Goal: Information Seeking & Learning: Learn about a topic

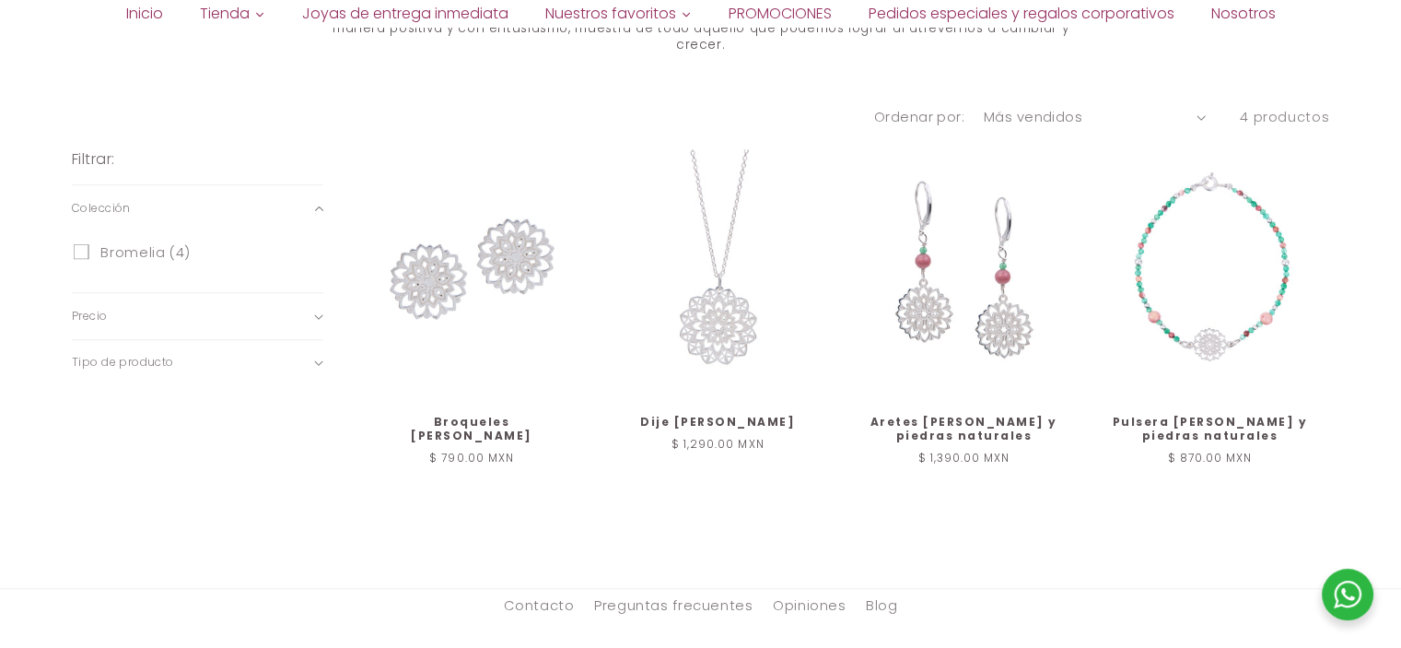
scroll to position [921, 0]
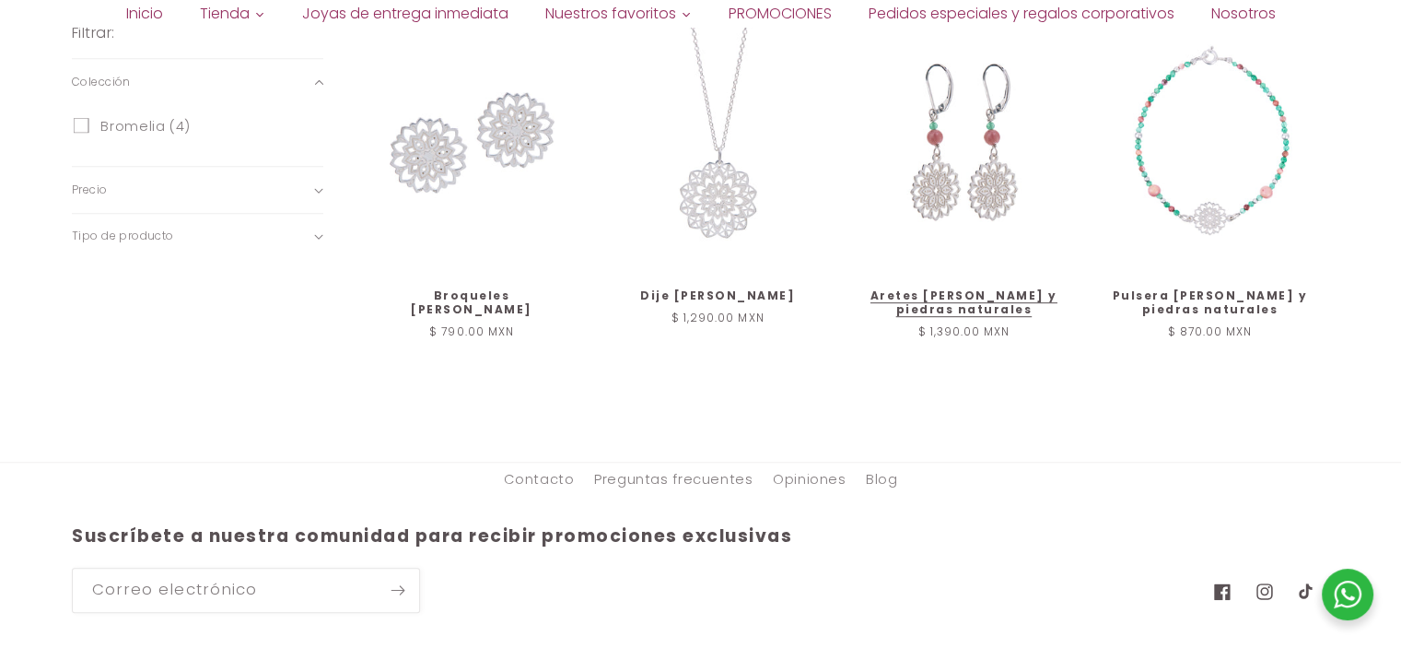
click at [938, 288] on link "Aretes [PERSON_NAME] y piedras naturales" at bounding box center [964, 302] width 200 height 29
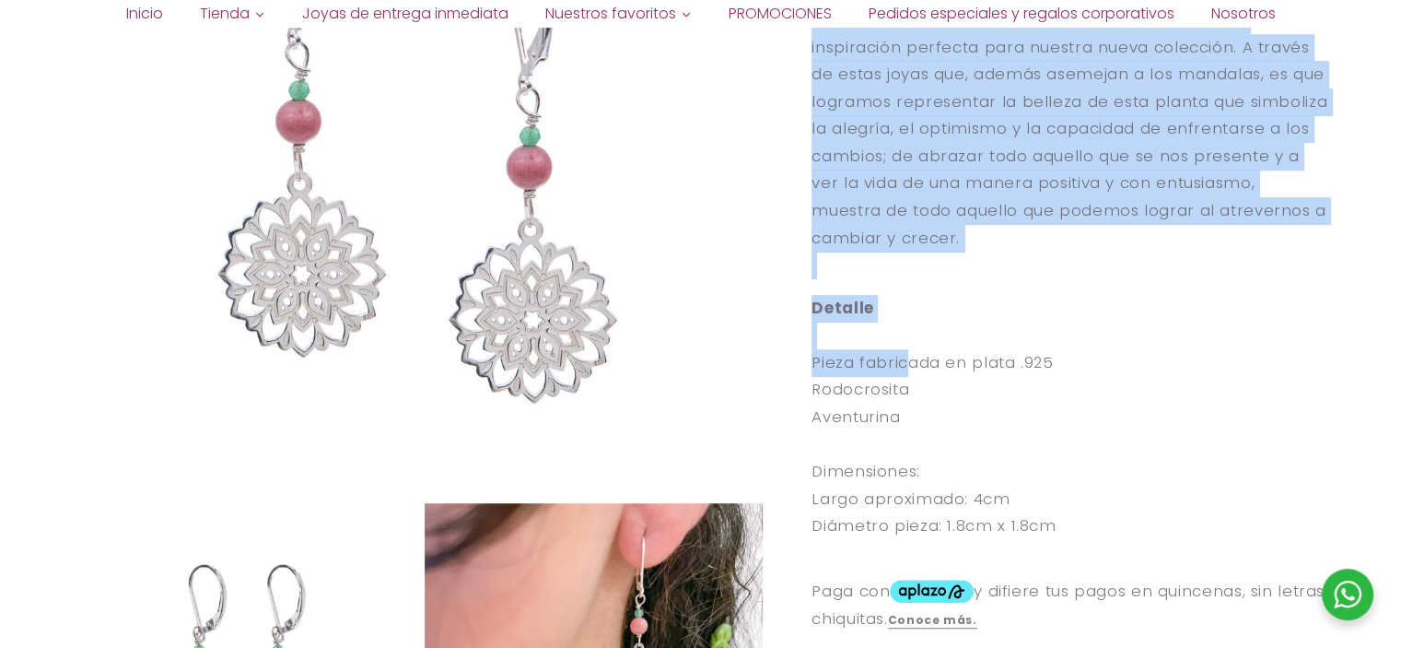
scroll to position [829, 0]
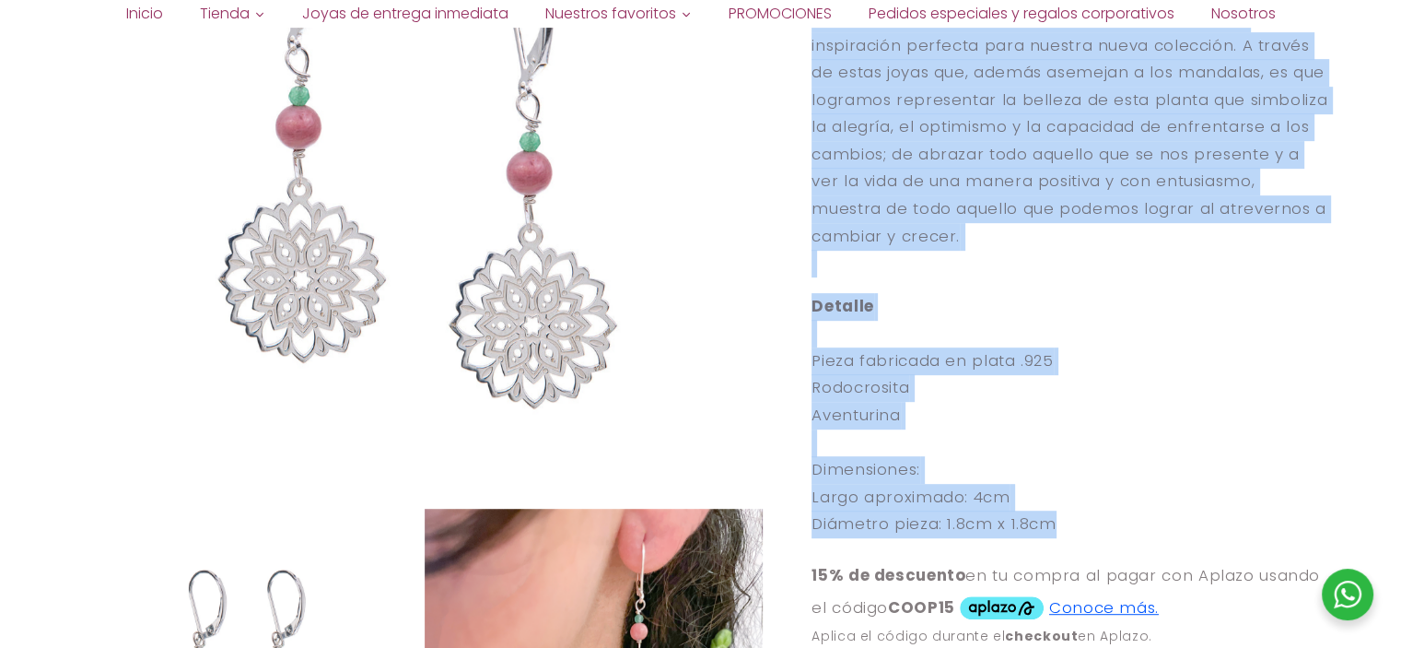
drag, startPoint x: 811, startPoint y: 275, endPoint x: 1075, endPoint y: 522, distance: 361.7
click at [1075, 522] on div "Aretes Bromelia de plata y piedras naturales Aretes Bromelia de plata y piedras…" at bounding box center [1047, 309] width 566 height 1810
copy div "rodocrosita y aventurina La naturaleza tiene para nosotros tesoros escondidos, …"
